Goal: Task Accomplishment & Management: Manage account settings

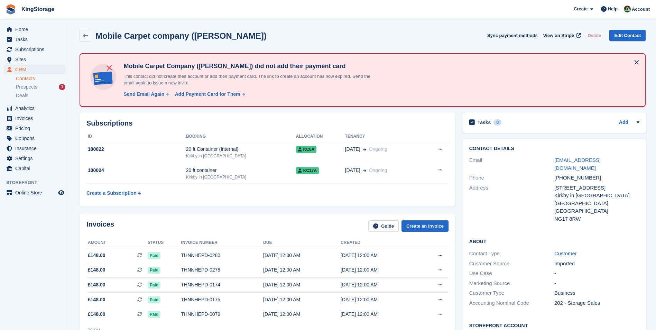
scroll to position [104, 0]
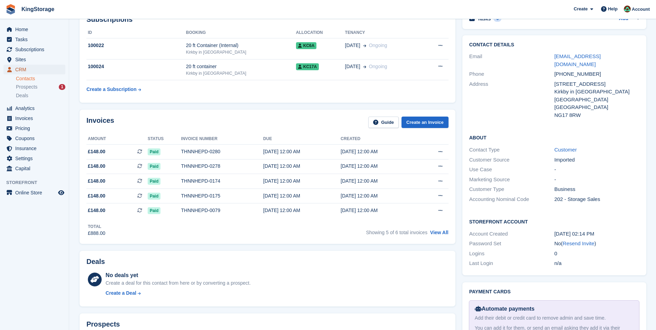
click at [24, 68] on span "CRM" at bounding box center [36, 70] width 42 height 10
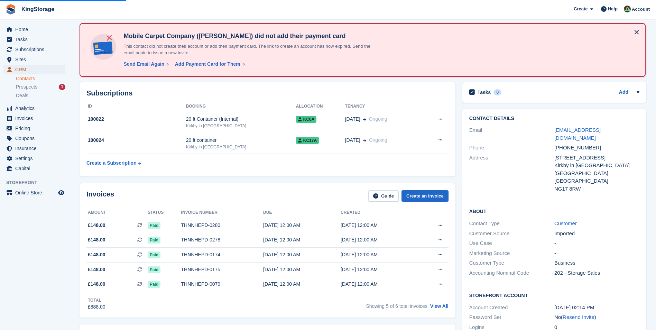
scroll to position [0, 0]
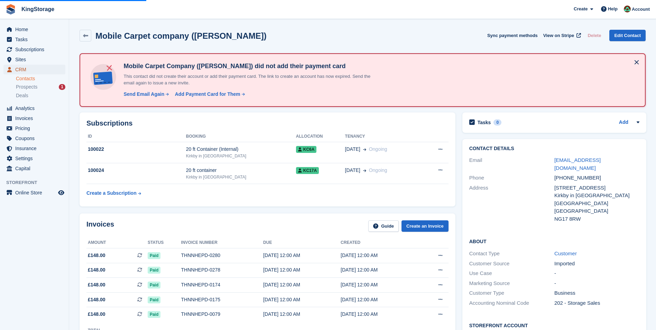
click at [24, 69] on span "CRM" at bounding box center [36, 70] width 42 height 10
click at [24, 49] on span "Subscriptions" at bounding box center [36, 50] width 42 height 10
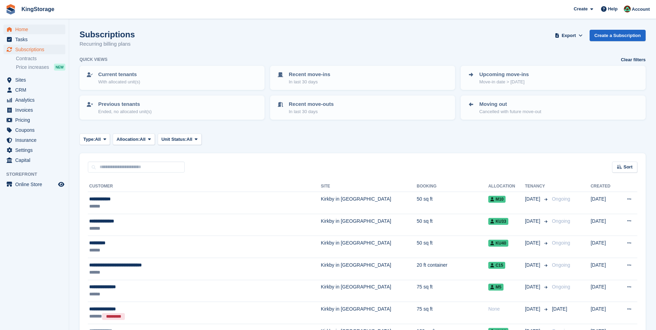
click at [32, 29] on span "Home" at bounding box center [36, 30] width 42 height 10
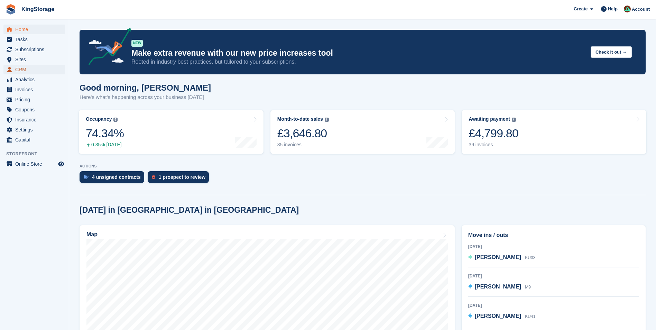
click at [26, 70] on span "CRM" at bounding box center [36, 70] width 42 height 10
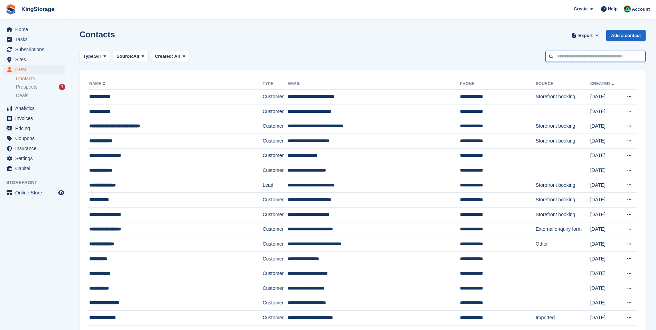
click at [566, 58] on input "text" at bounding box center [595, 56] width 100 height 11
type input "******"
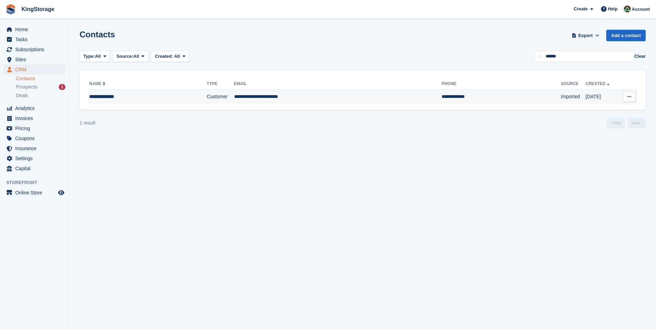
click at [244, 90] on td "**********" at bounding box center [338, 97] width 208 height 15
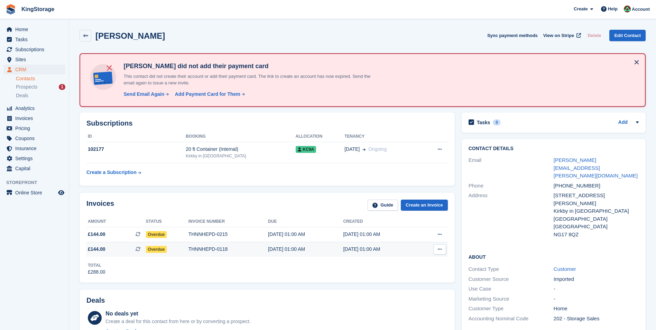
click at [217, 251] on div "THNNHEPD-0118" at bounding box center [229, 249] width 80 height 7
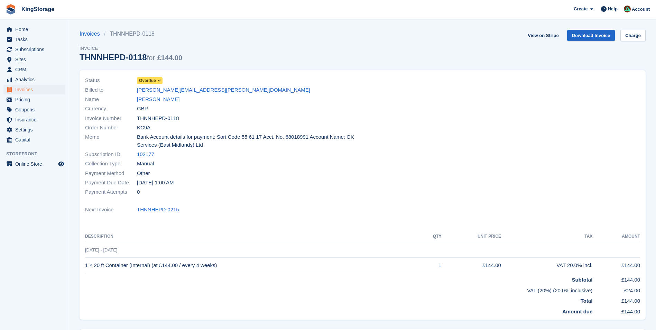
click at [158, 81] on icon at bounding box center [159, 81] width 4 height 4
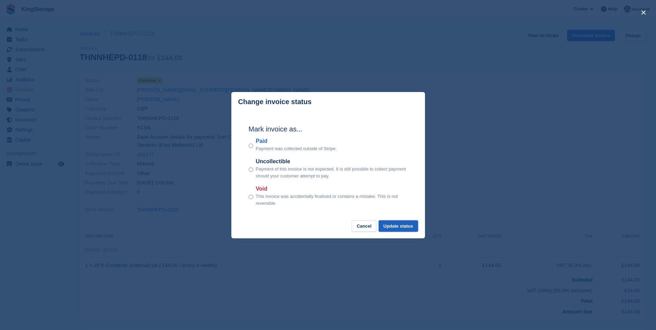
click at [407, 229] on button "Update status" at bounding box center [398, 225] width 39 height 11
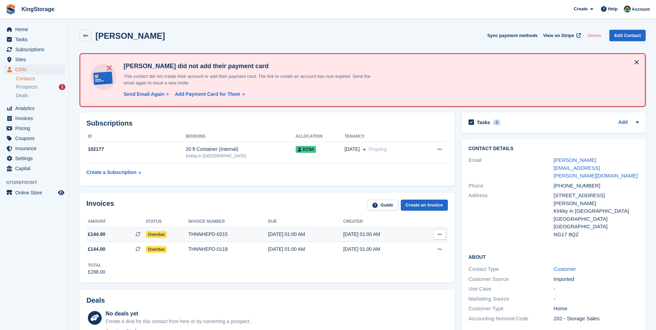
click at [220, 236] on div "THNNHEPD-0215" at bounding box center [229, 234] width 80 height 7
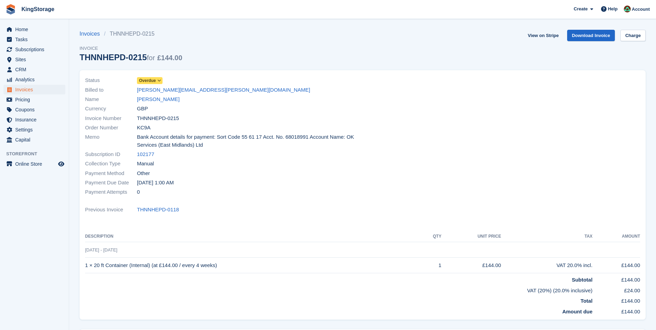
click at [158, 83] on icon at bounding box center [159, 81] width 4 height 4
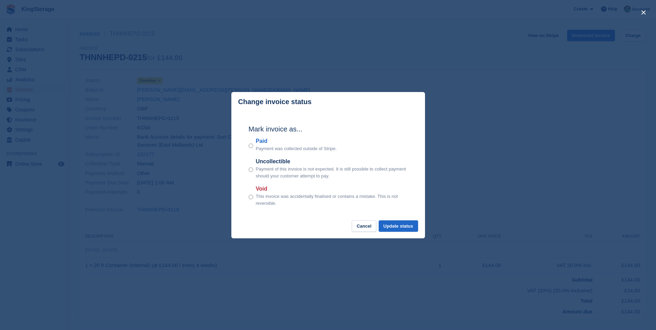
click at [245, 145] on div "Mark invoice as... Paid Payment was collected outside of Stripe. Uncollectible …" at bounding box center [328, 166] width 173 height 109
click at [405, 227] on button "Update status" at bounding box center [398, 225] width 39 height 11
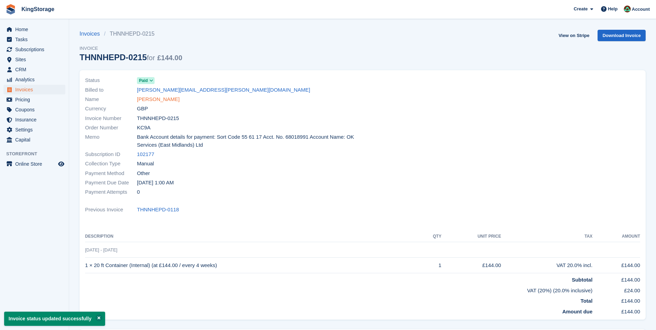
click at [167, 100] on link "[PERSON_NAME]" at bounding box center [158, 99] width 43 height 8
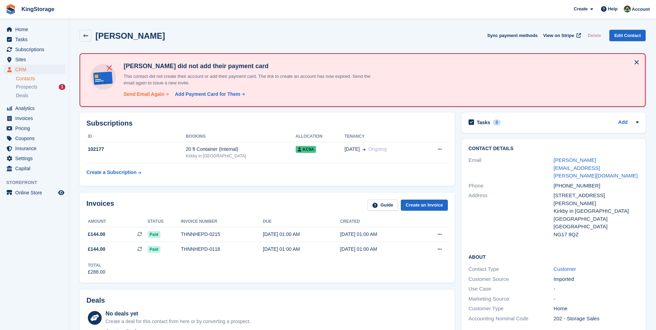
click at [149, 95] on div "Send Email Again" at bounding box center [143, 94] width 41 height 7
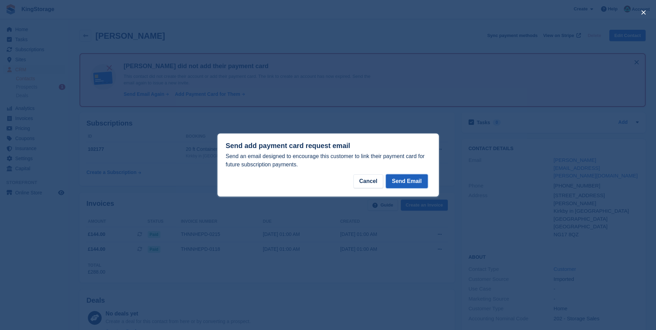
click at [403, 181] on button "Send Email" at bounding box center [407, 181] width 42 height 14
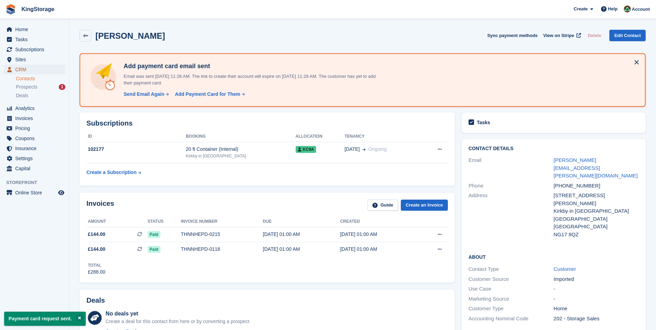
click at [27, 70] on span "CRM" at bounding box center [36, 70] width 42 height 10
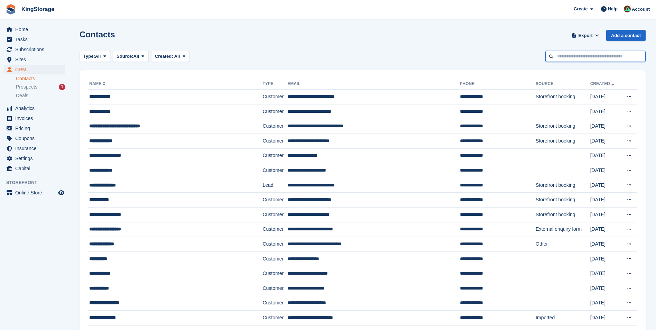
click at [572, 58] on input "text" at bounding box center [595, 56] width 100 height 11
type input "******"
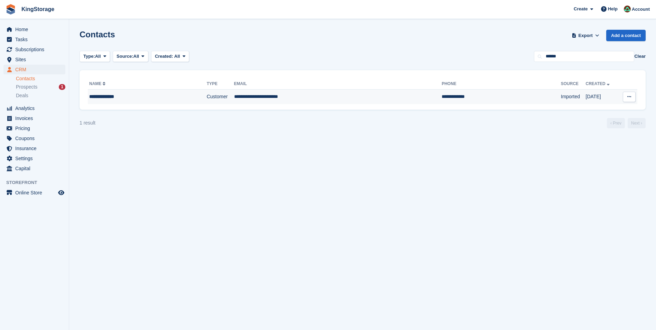
click at [258, 101] on td "**********" at bounding box center [338, 97] width 208 height 15
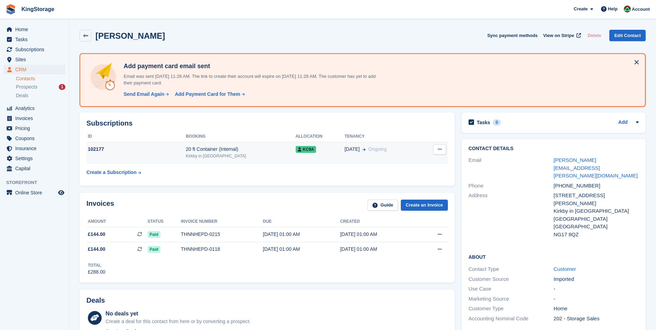
click at [158, 152] on div "102177" at bounding box center [135, 149] width 99 height 7
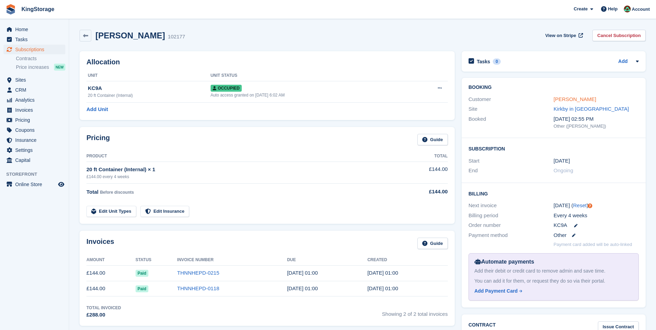
click at [576, 100] on link "[PERSON_NAME]" at bounding box center [575, 99] width 43 height 6
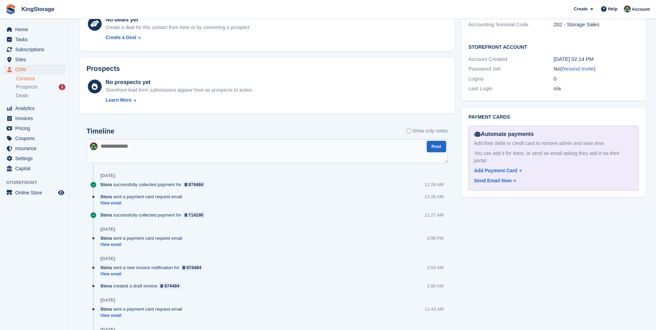
scroll to position [311, 0]
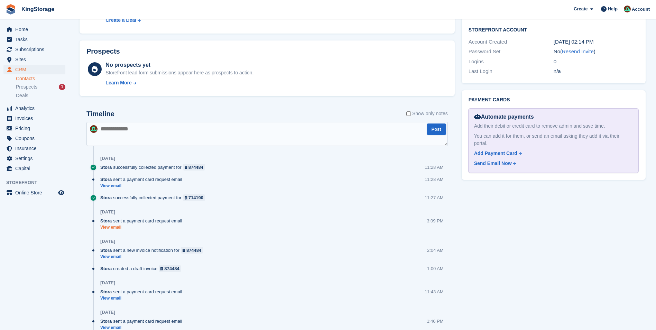
click at [120, 228] on link "View email" at bounding box center [142, 227] width 85 height 6
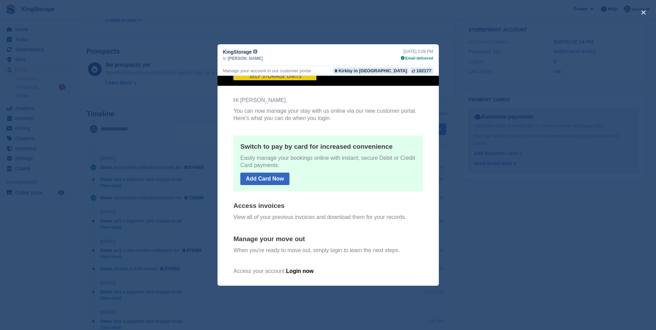
scroll to position [83, 0]
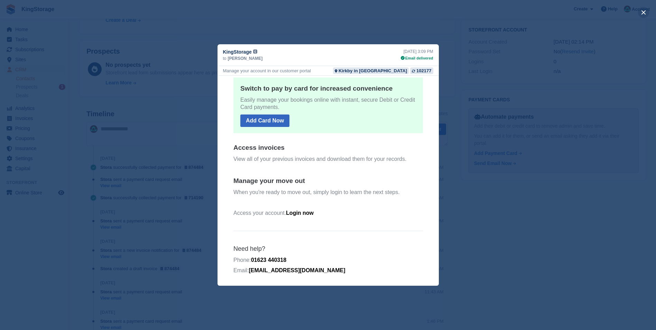
click at [645, 15] on button "close" at bounding box center [643, 12] width 11 height 11
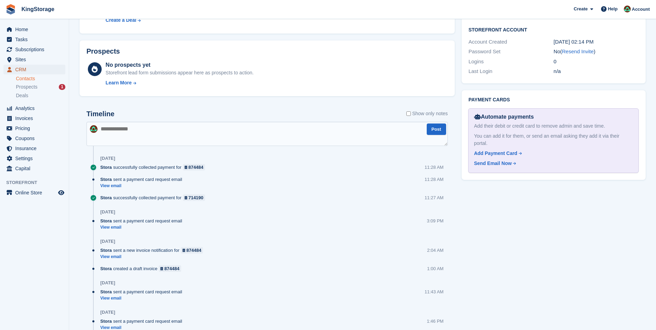
click at [33, 71] on span "CRM" at bounding box center [36, 70] width 42 height 10
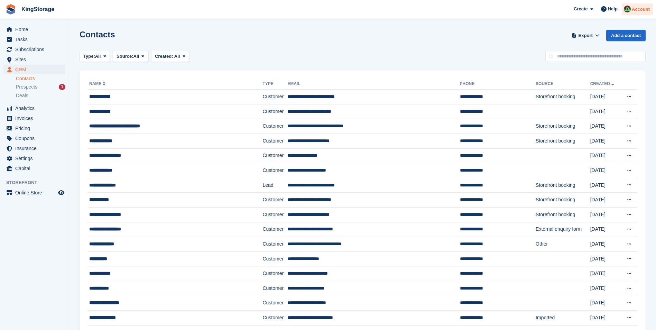
click at [641, 11] on span "Account" at bounding box center [641, 9] width 18 height 7
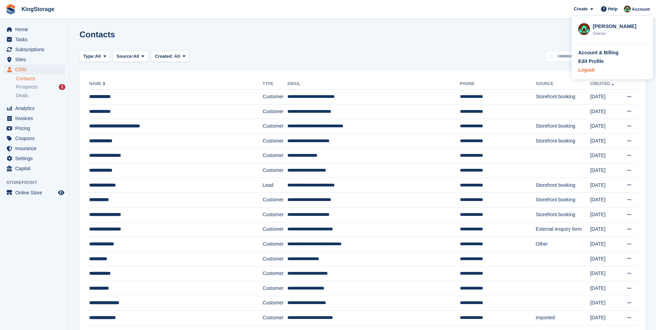
click at [590, 73] on div "Logout" at bounding box center [586, 69] width 16 height 7
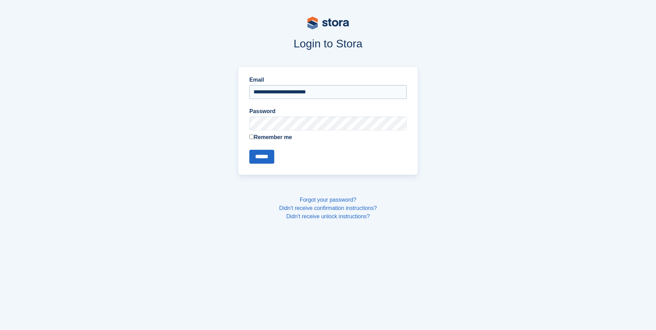
click at [267, 91] on input "**********" at bounding box center [327, 92] width 157 height 14
type input "**********"
click at [265, 157] on input "******" at bounding box center [261, 157] width 25 height 14
